Goal: Obtain resource: Download file/media

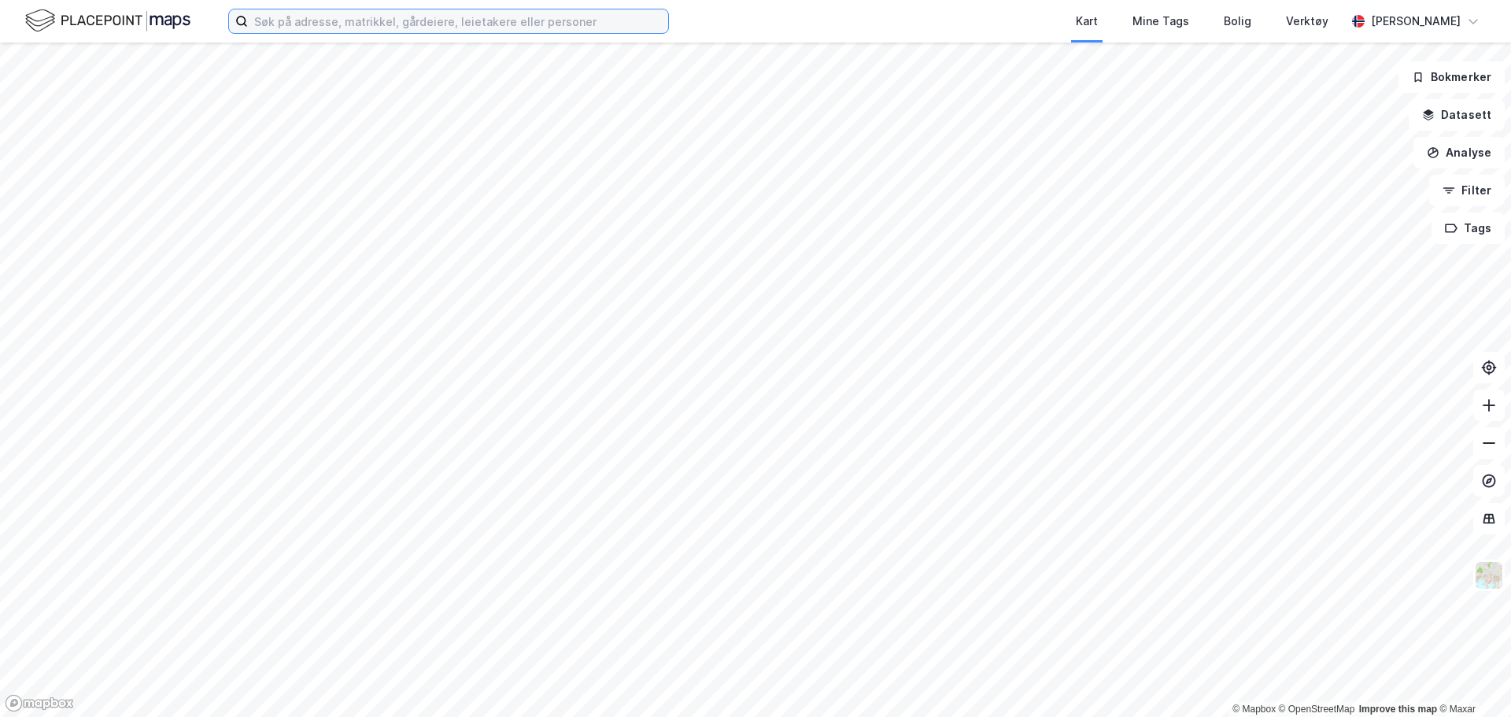
click at [507, 26] on input at bounding box center [458, 21] width 420 height 24
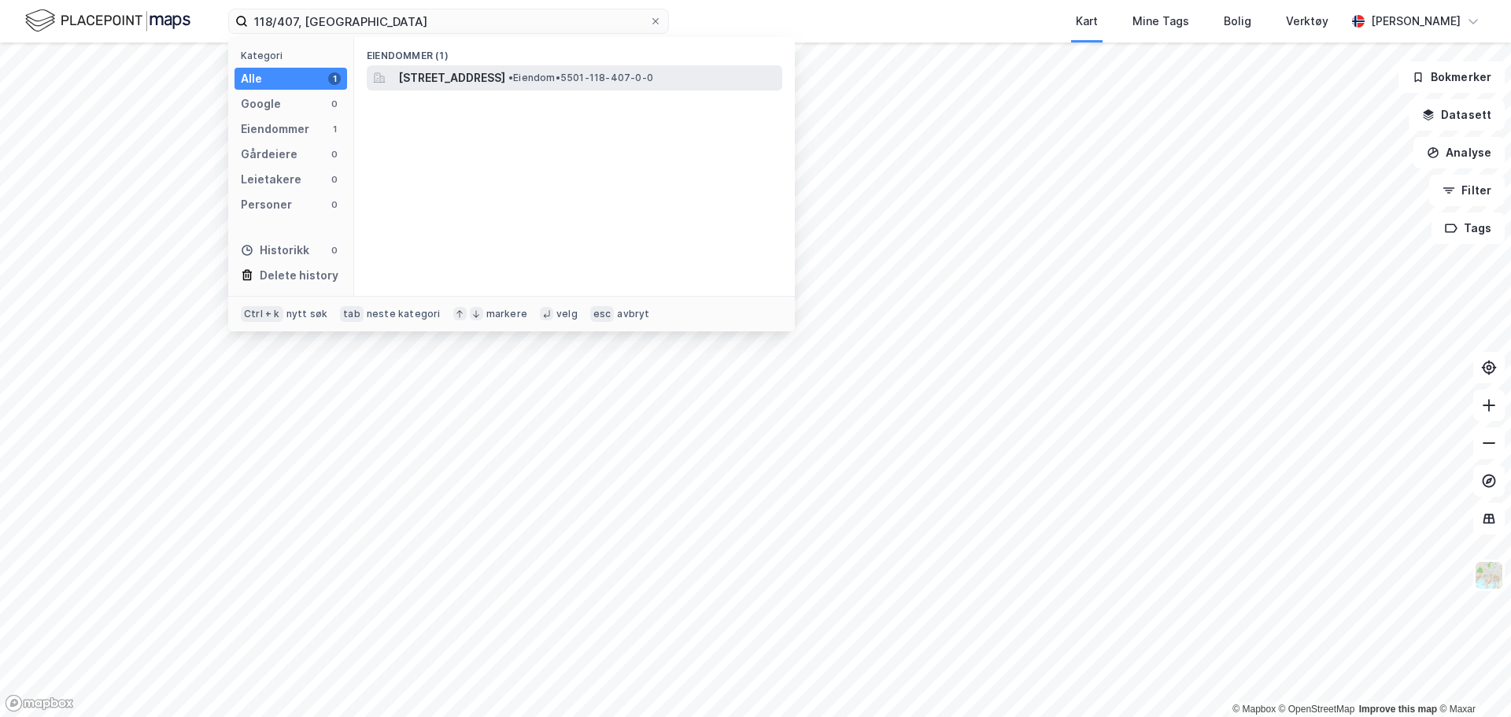
click at [505, 72] on span "[STREET_ADDRESS]" at bounding box center [451, 77] width 107 height 19
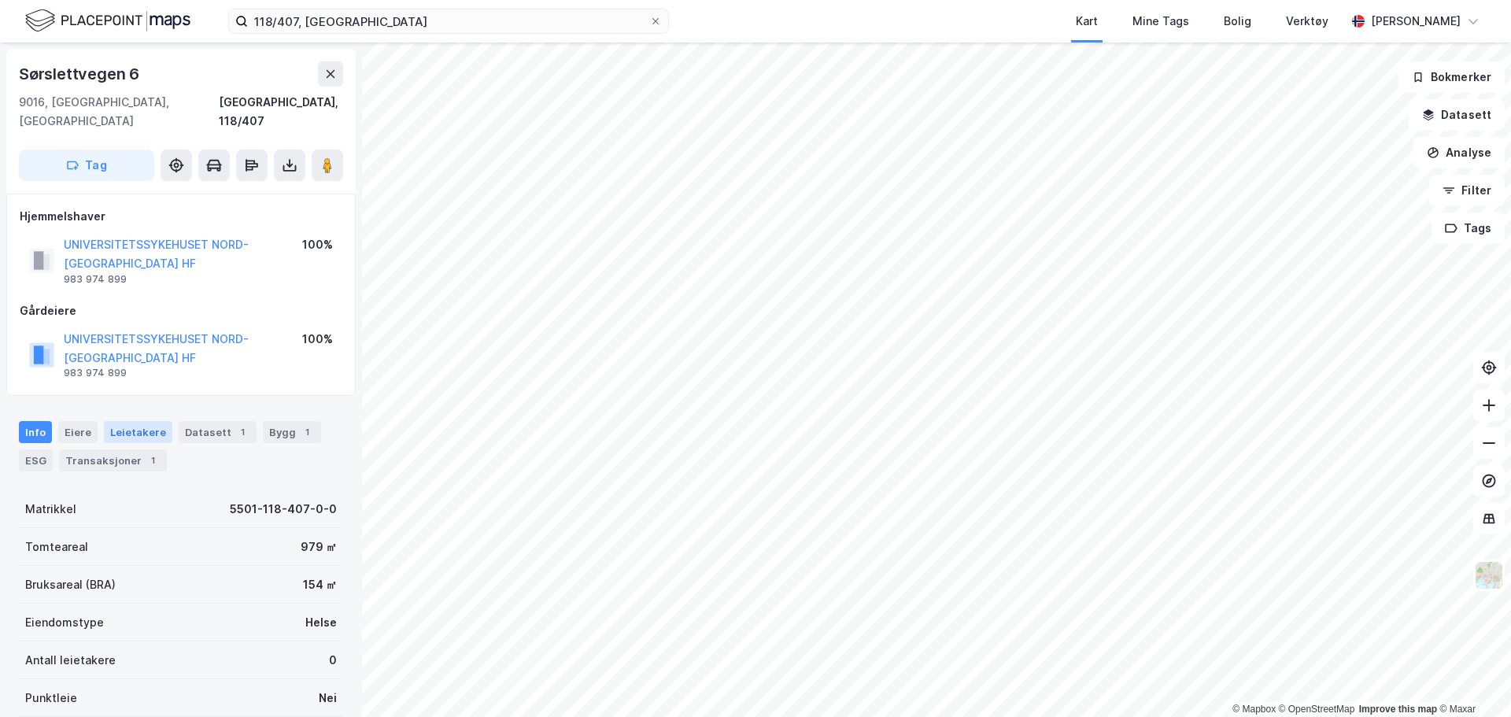
click at [157, 421] on div "Leietakere" at bounding box center [138, 432] width 68 height 22
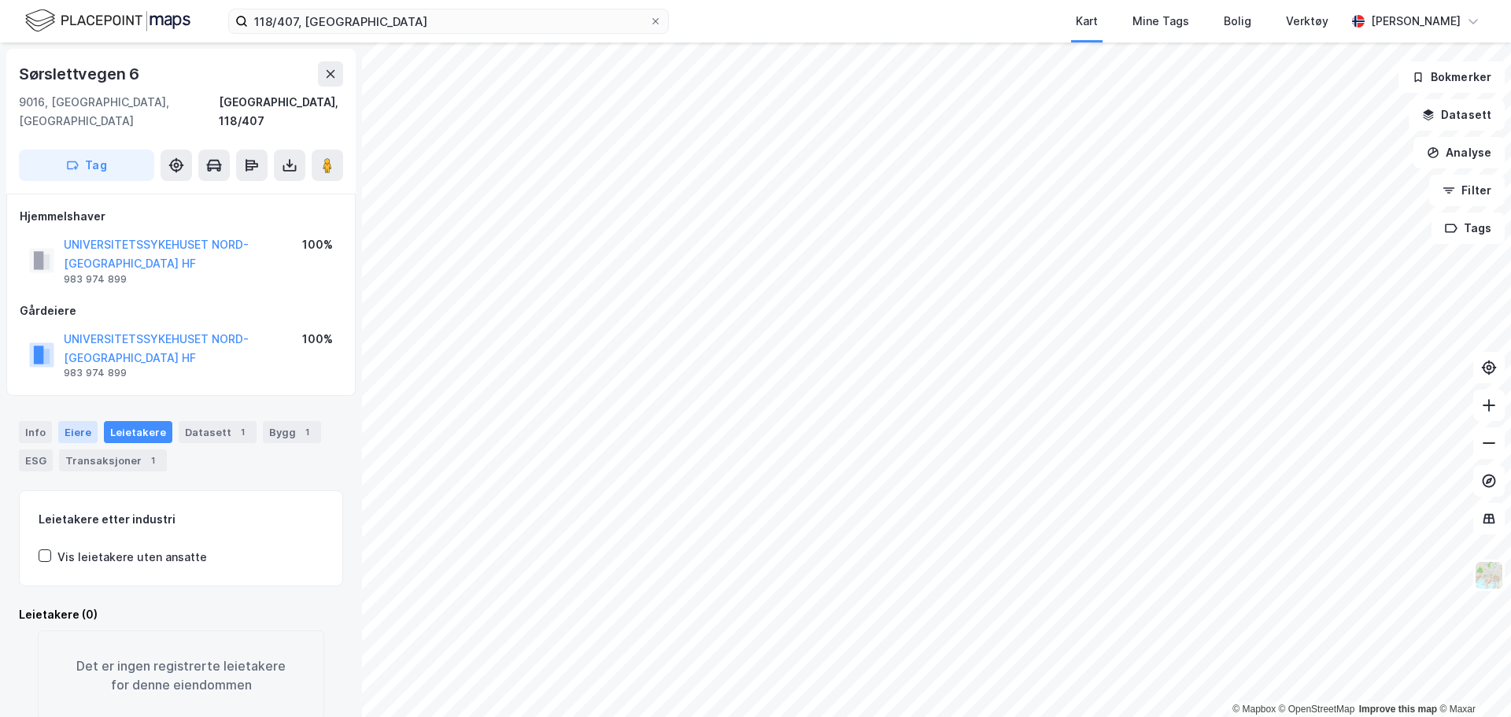
click at [75, 421] on div "Eiere" at bounding box center [77, 432] width 39 height 22
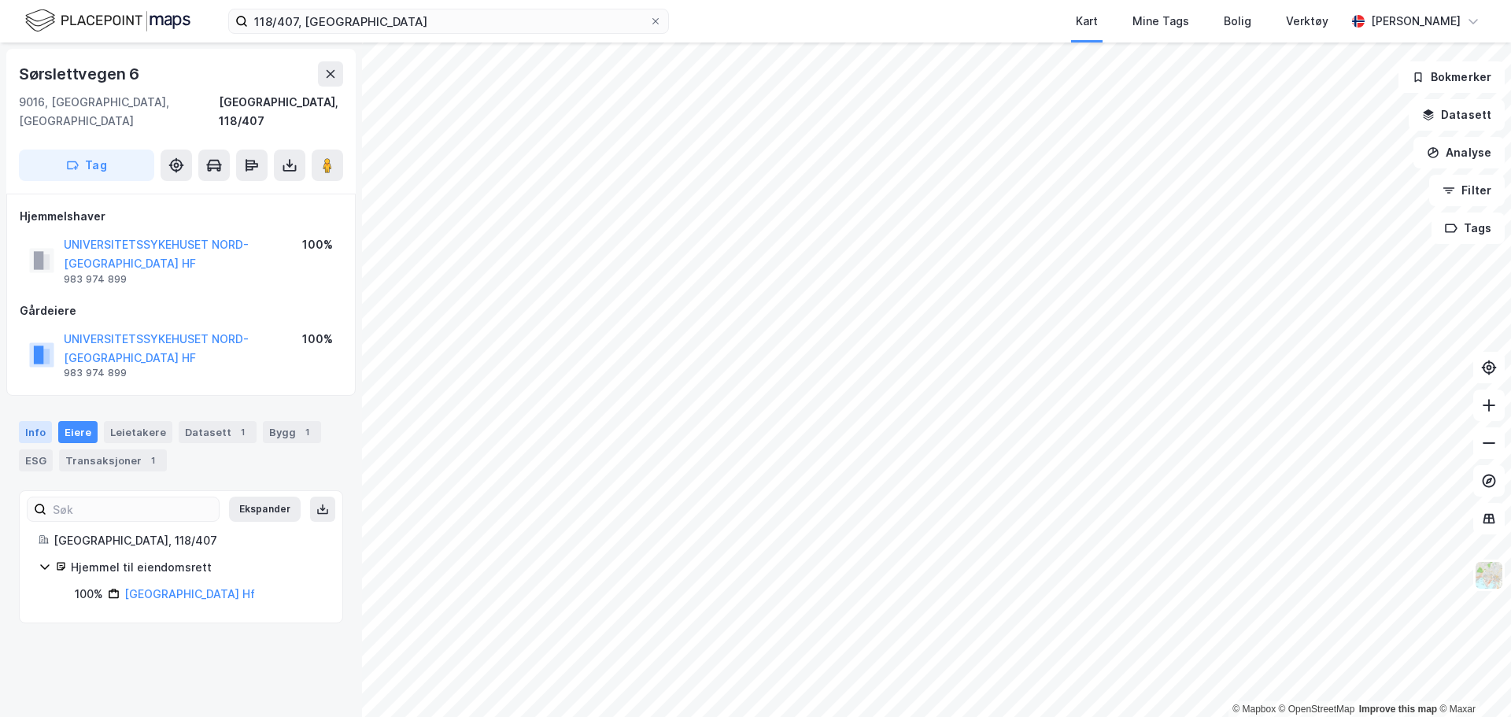
click at [27, 421] on div "Info" at bounding box center [35, 432] width 33 height 22
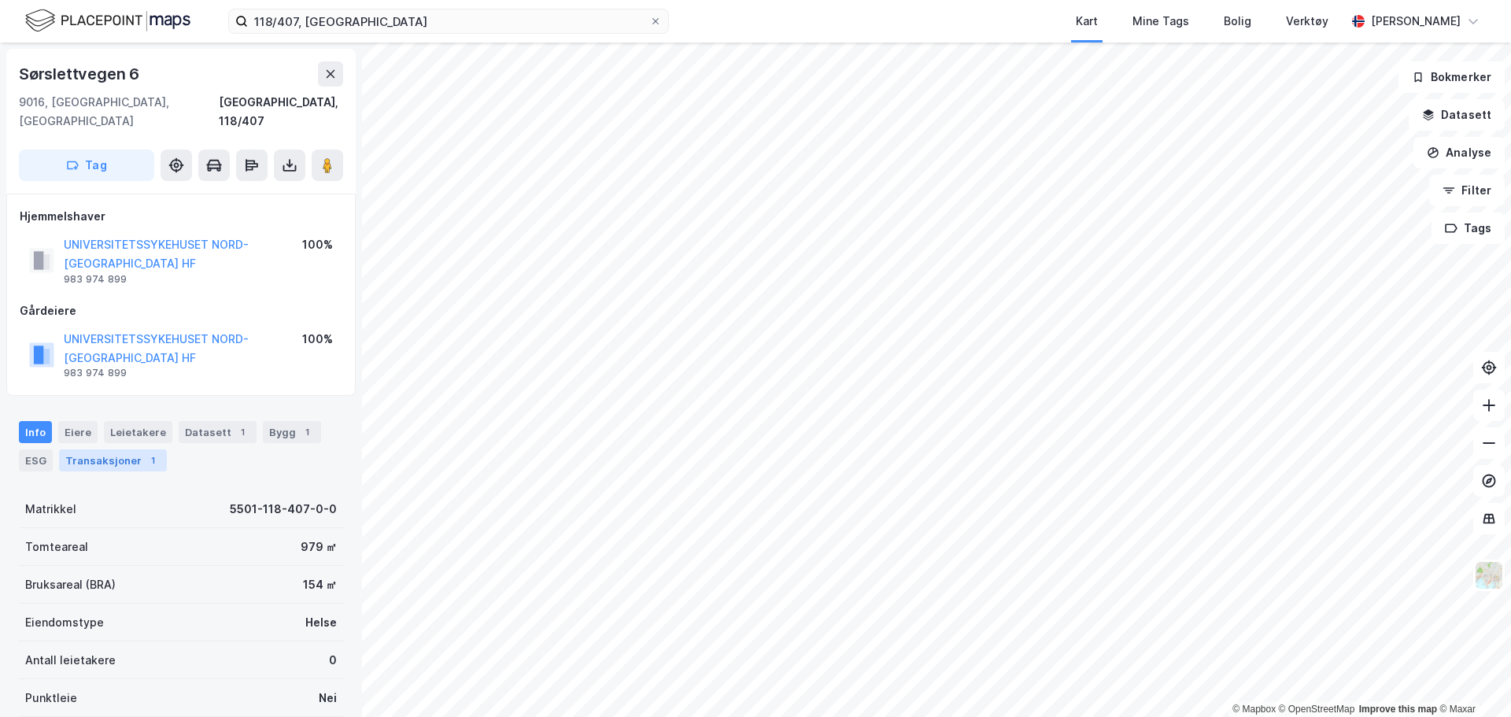
click at [120, 449] on div "Transaksjoner 1" at bounding box center [113, 460] width 108 height 22
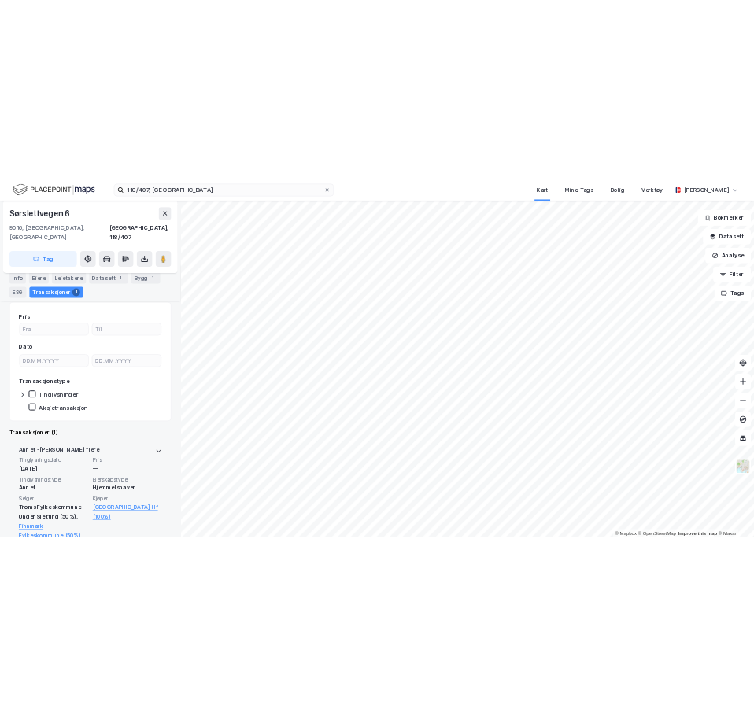
scroll to position [260, 0]
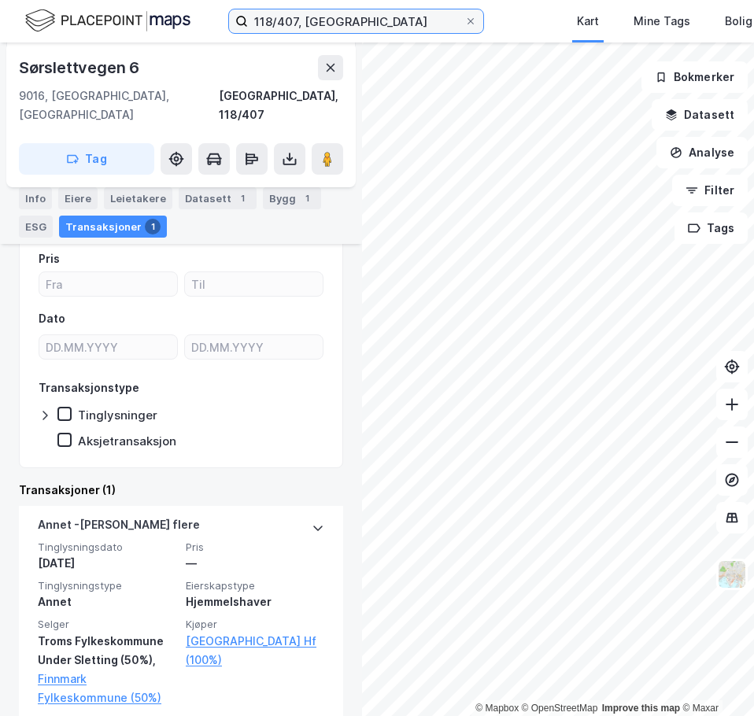
click at [296, 17] on input "118/407, [GEOGRAPHIC_DATA]" at bounding box center [356, 21] width 216 height 24
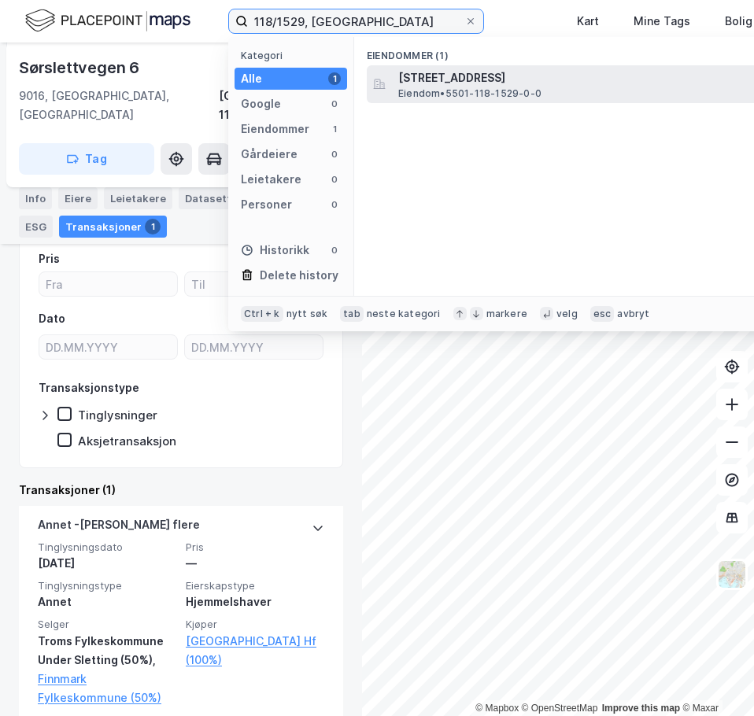
type input "118/1529, [GEOGRAPHIC_DATA]"
click at [449, 87] on span "Eiendom • 5501-118-1529-0-0" at bounding box center [469, 93] width 143 height 13
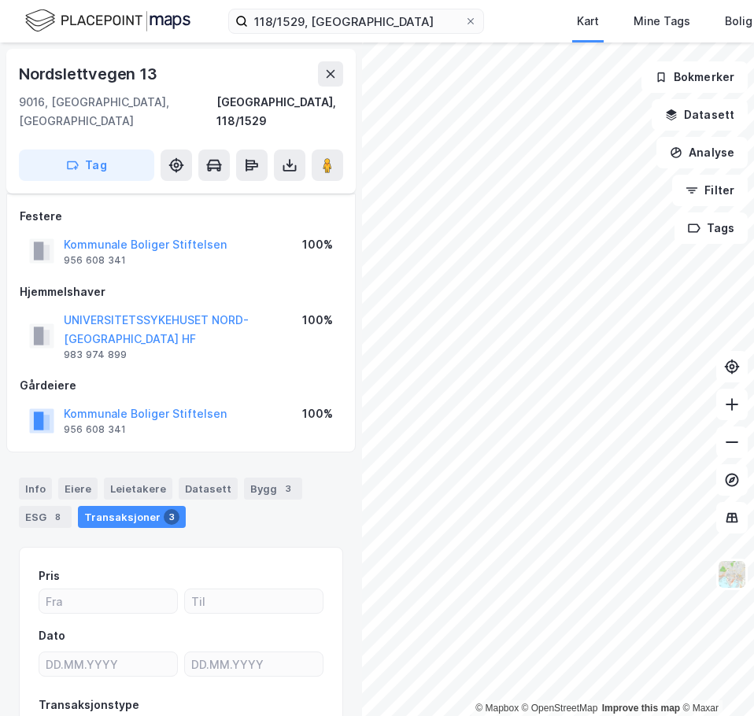
scroll to position [107, 0]
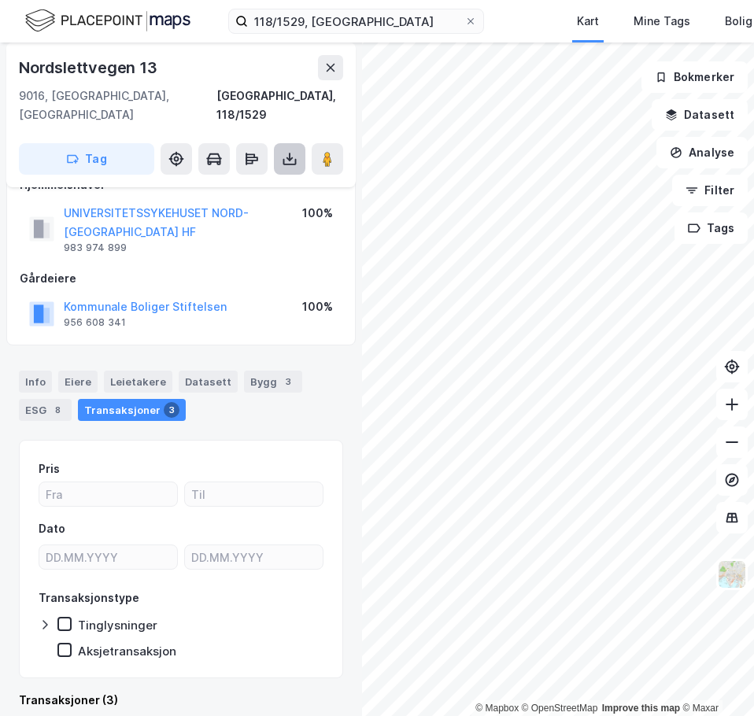
click at [289, 151] on icon at bounding box center [290, 159] width 16 height 16
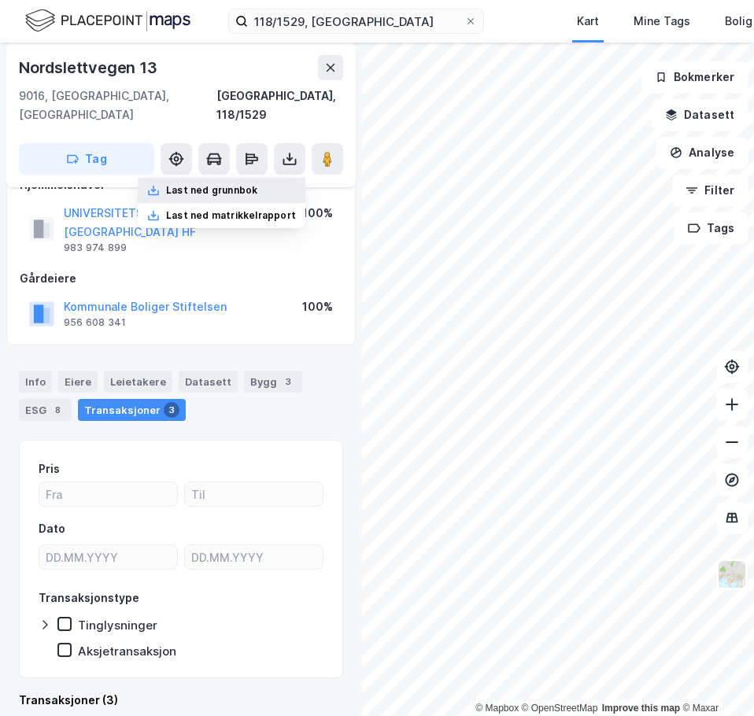
click at [257, 184] on div "Last ned grunnbok" at bounding box center [211, 190] width 91 height 13
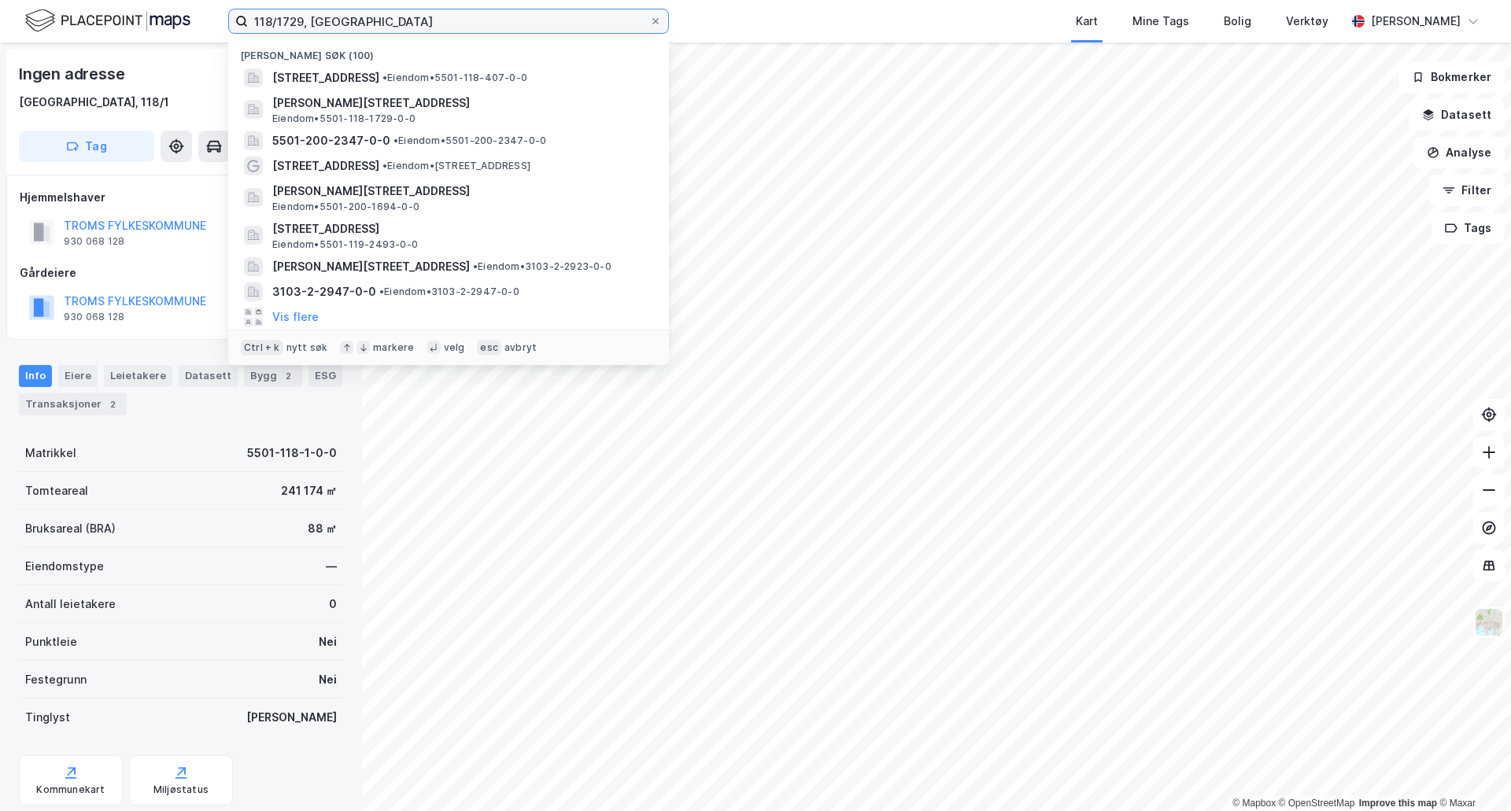
click at [404, 13] on input "118/1729, tromsø" at bounding box center [448, 21] width 401 height 24
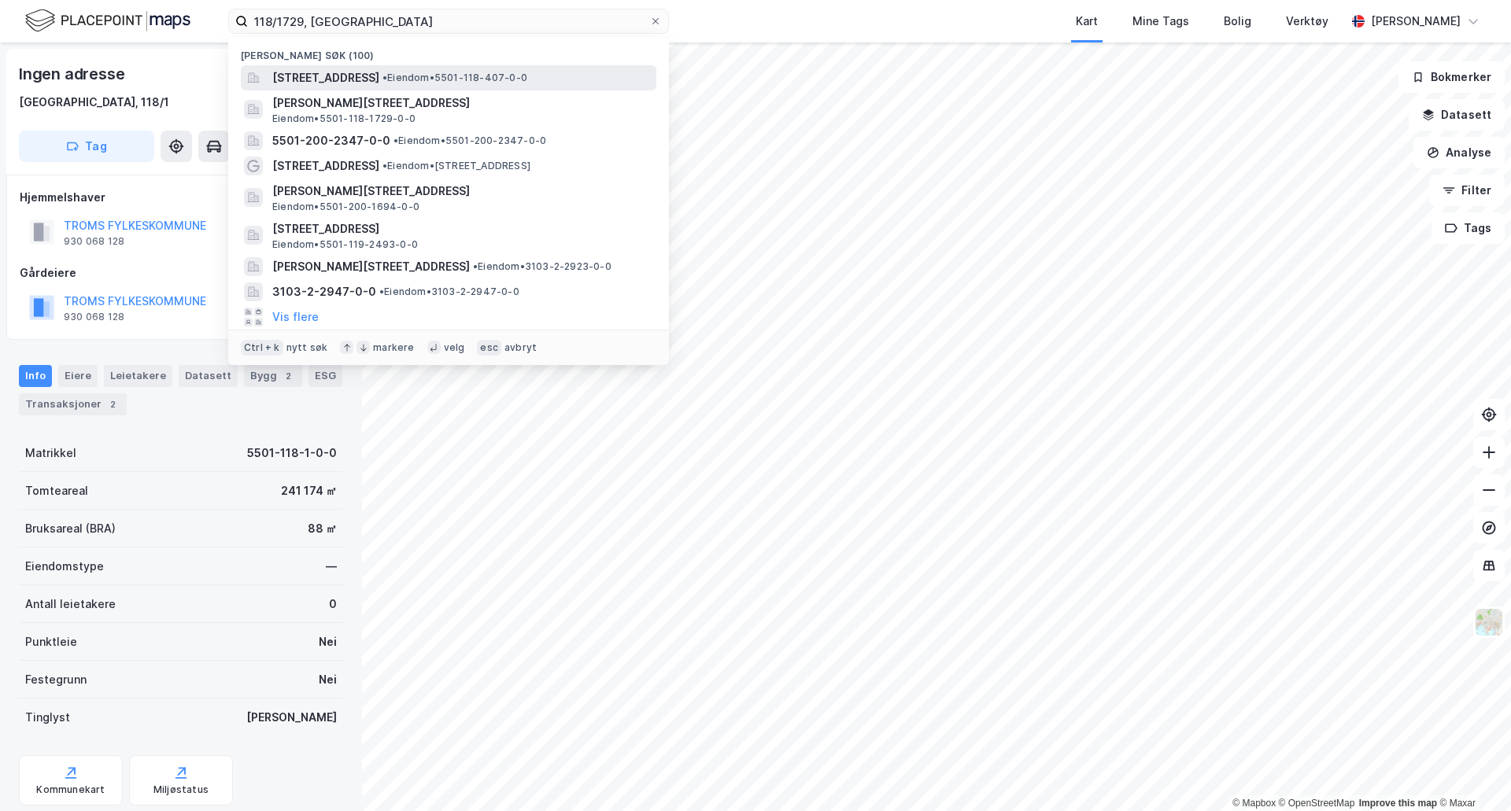
click at [527, 76] on span "• Eiendom • 5501-118-407-0-0" at bounding box center [454, 78] width 145 height 13
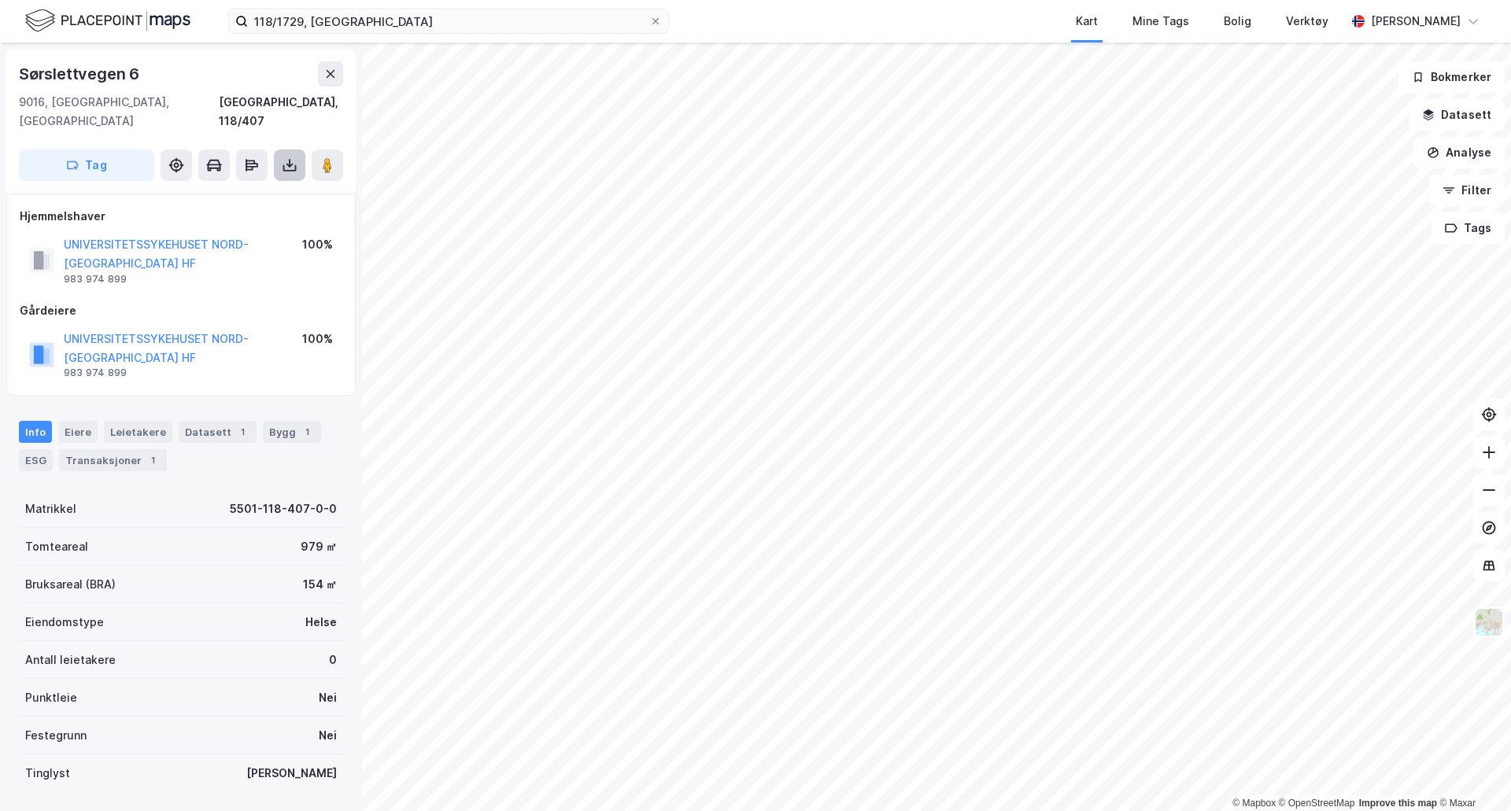
click at [285, 157] on icon at bounding box center [290, 165] width 16 height 16
click at [280, 184] on div "Last ned grunnbok" at bounding box center [222, 196] width 168 height 25
